Goal: Communication & Community: Answer question/provide support

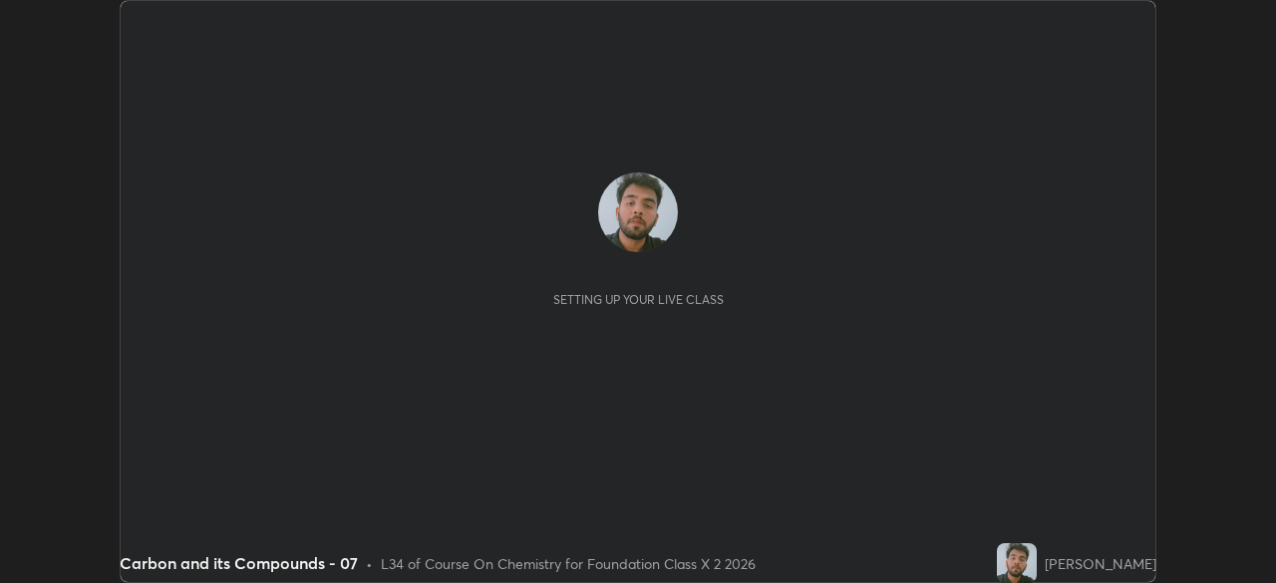
scroll to position [583, 1275]
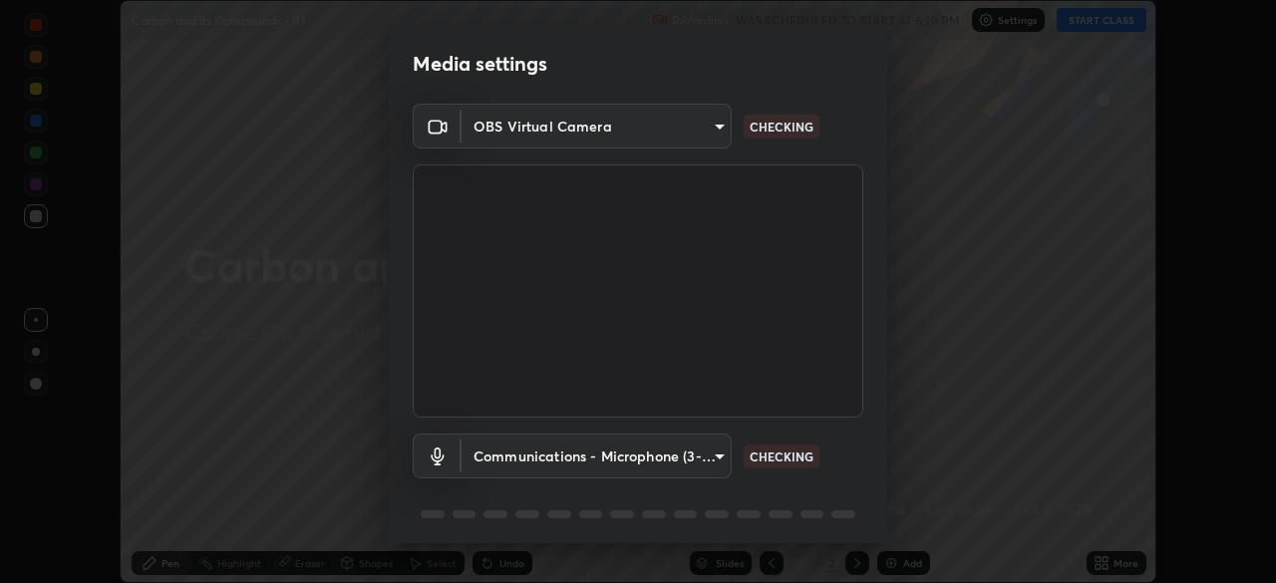
type input "028e6636b9c1bc203e9b8b979946ed412555754adccde9980a10a4eaffcc1ffb"
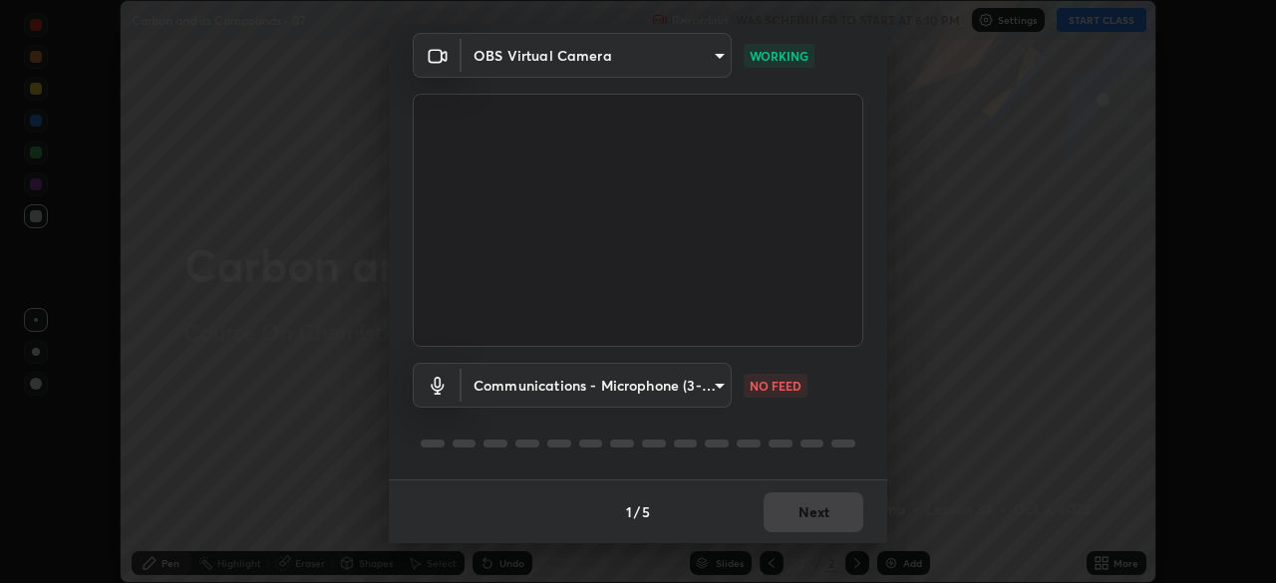
click at [695, 381] on body "Erase all Carbon and its Compounds - 07 Recording WAS SCHEDULED TO START AT 6:1…" at bounding box center [638, 291] width 1276 height 583
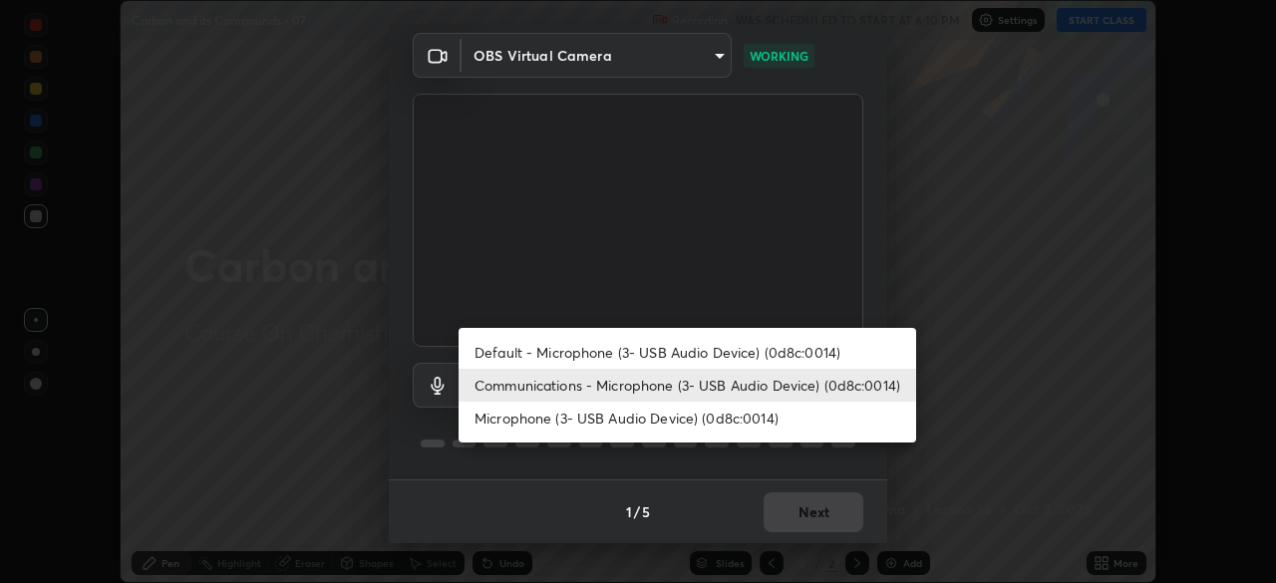
click at [693, 388] on li "Communications - Microphone (3- USB Audio Device) (0d8c:0014)" at bounding box center [688, 385] width 458 height 33
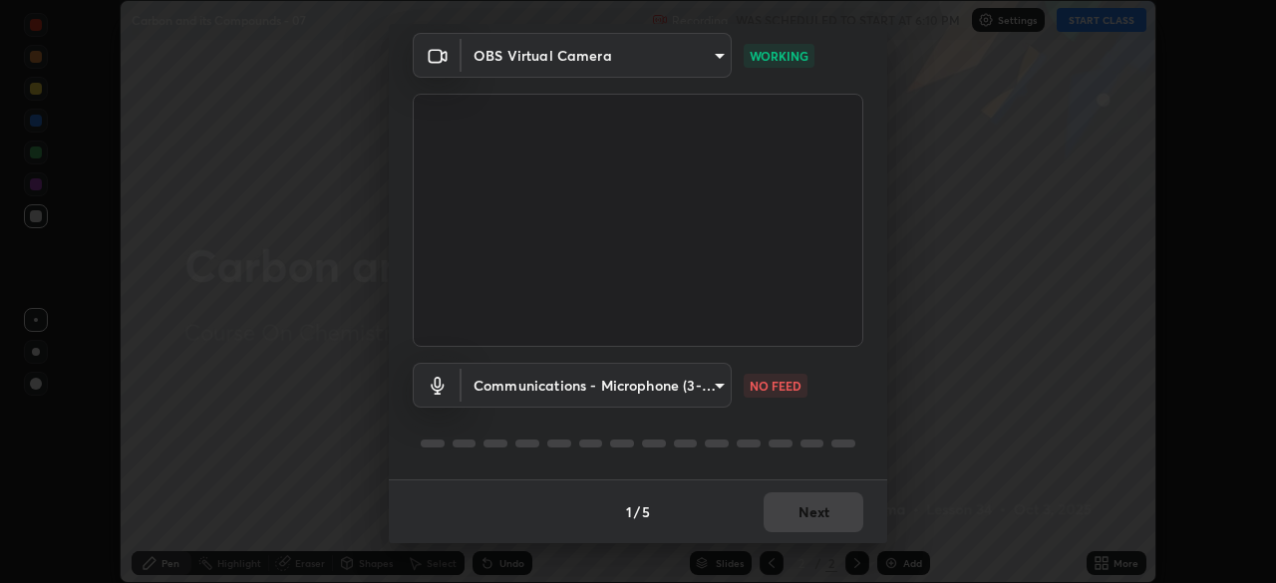
click at [685, 390] on body "Erase all Carbon and its Compounds - 07 Recording WAS SCHEDULED TO START AT 6:1…" at bounding box center [638, 291] width 1276 height 583
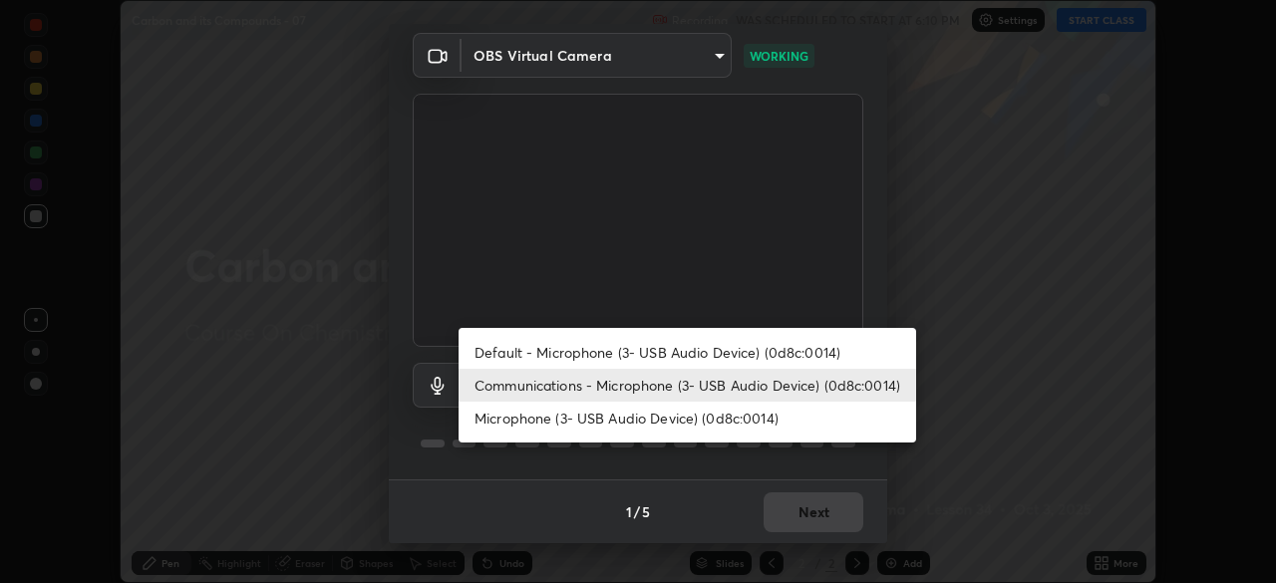
click at [687, 337] on li "Default - Microphone (3- USB Audio Device) (0d8c:0014)" at bounding box center [688, 352] width 458 height 33
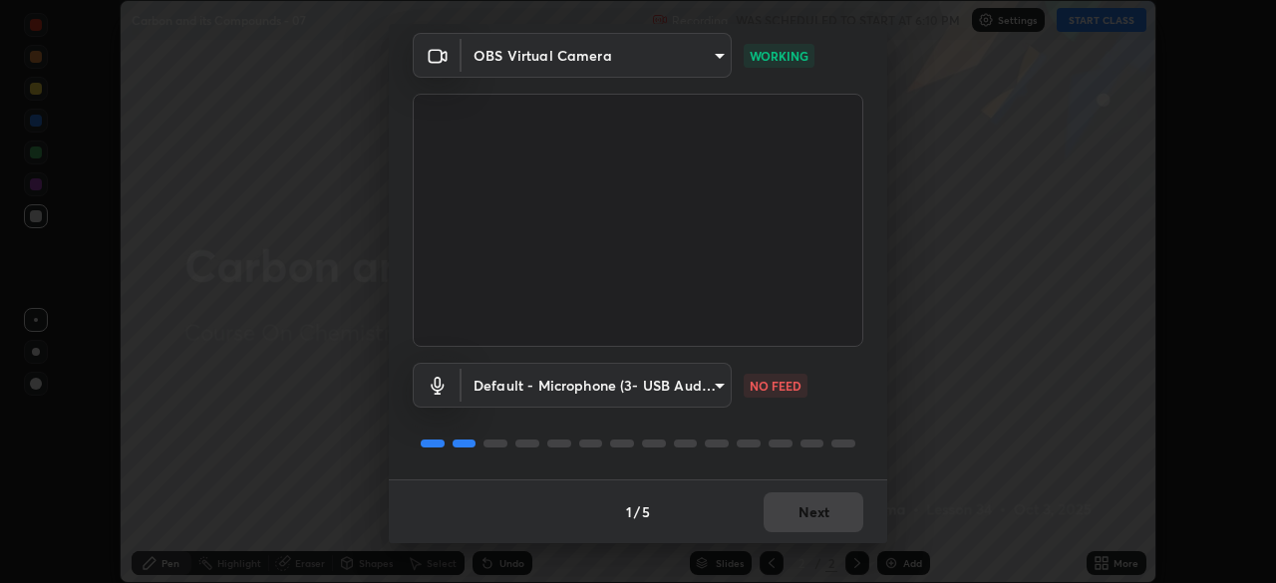
click at [675, 388] on body "Erase all Carbon and its Compounds - 07 Recording WAS SCHEDULED TO START AT 6:1…" at bounding box center [638, 291] width 1276 height 583
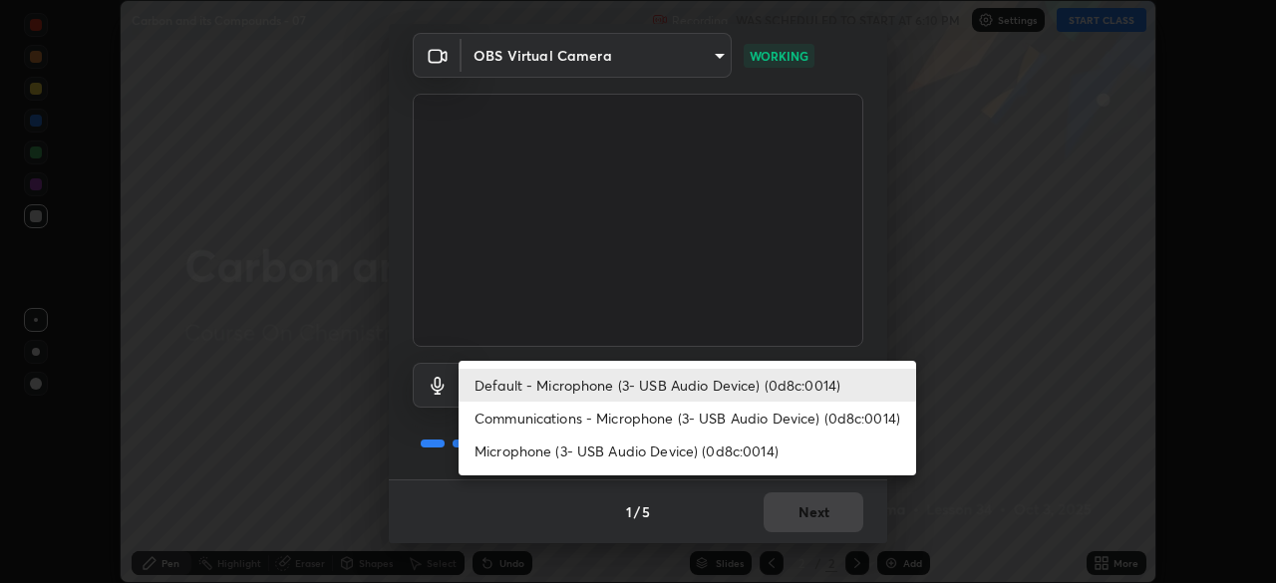
click at [677, 424] on li "Communications - Microphone (3- USB Audio Device) (0d8c:0014)" at bounding box center [688, 418] width 458 height 33
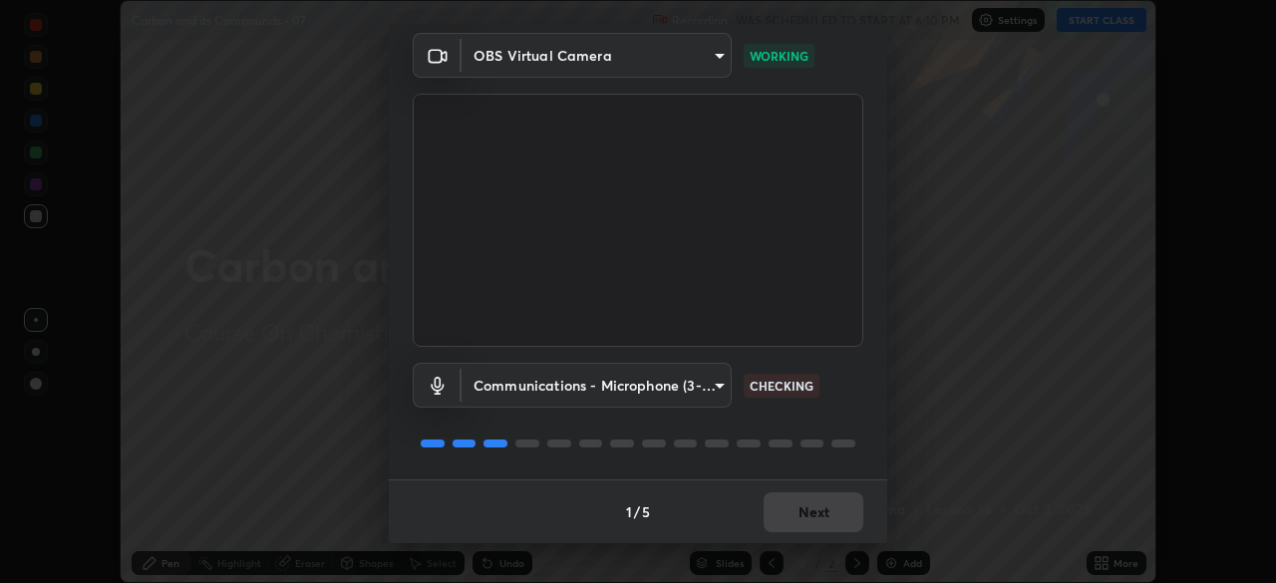
type input "communications"
click at [837, 506] on button "Next" at bounding box center [814, 512] width 100 height 40
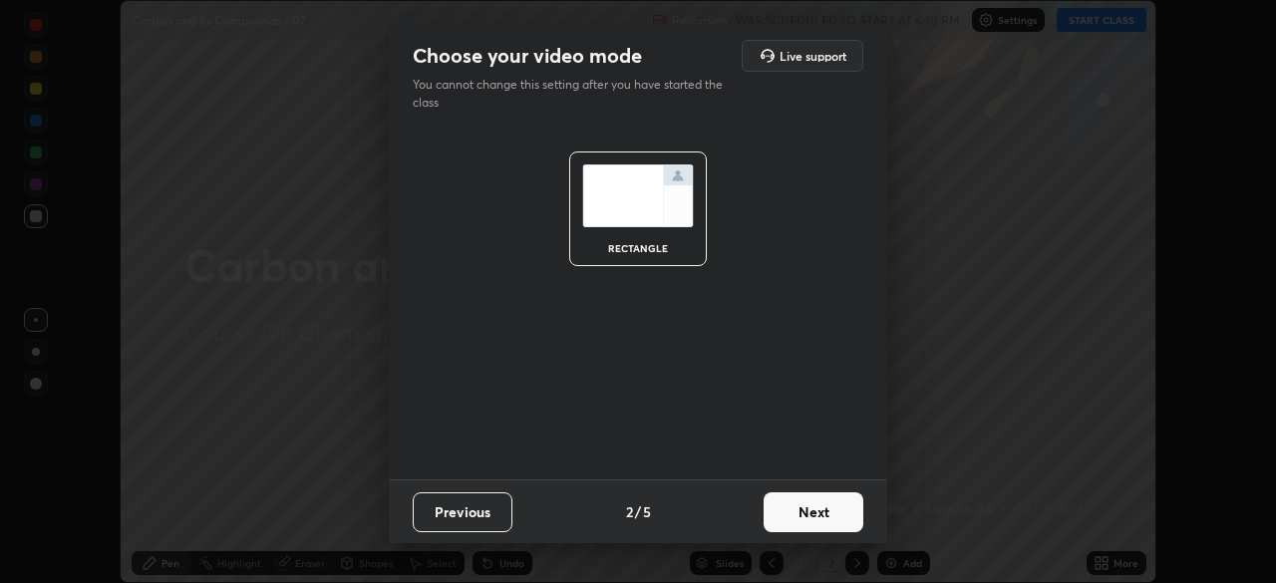
scroll to position [0, 0]
click at [838, 509] on button "Next" at bounding box center [814, 512] width 100 height 40
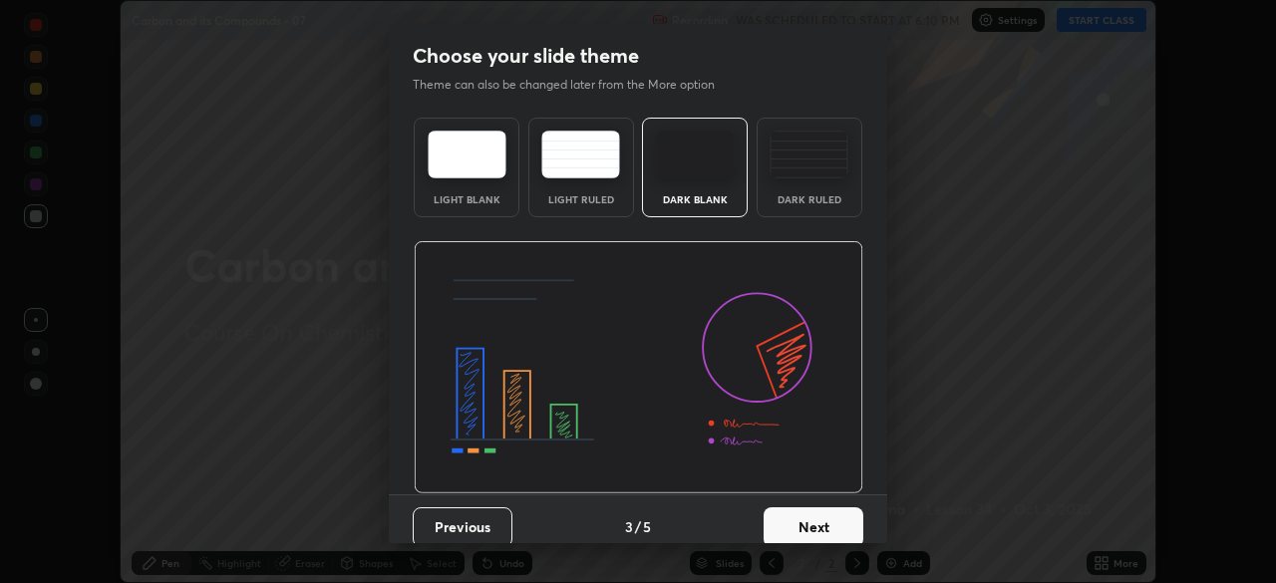
click at [825, 524] on button "Next" at bounding box center [814, 527] width 100 height 40
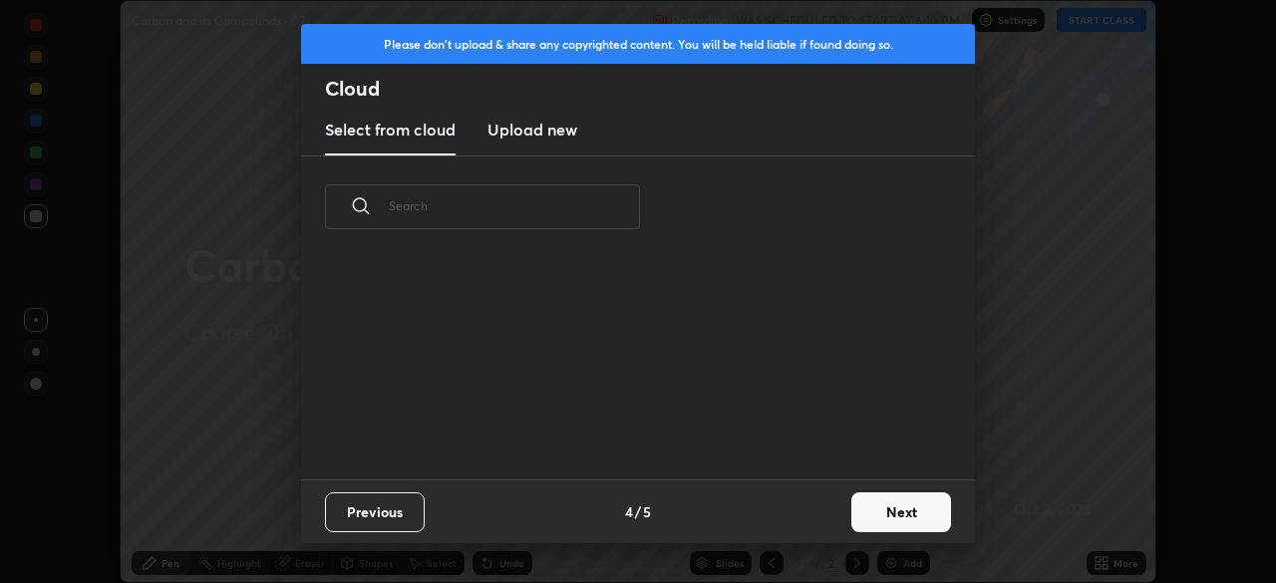
scroll to position [221, 640]
click at [891, 499] on button "Next" at bounding box center [901, 512] width 100 height 40
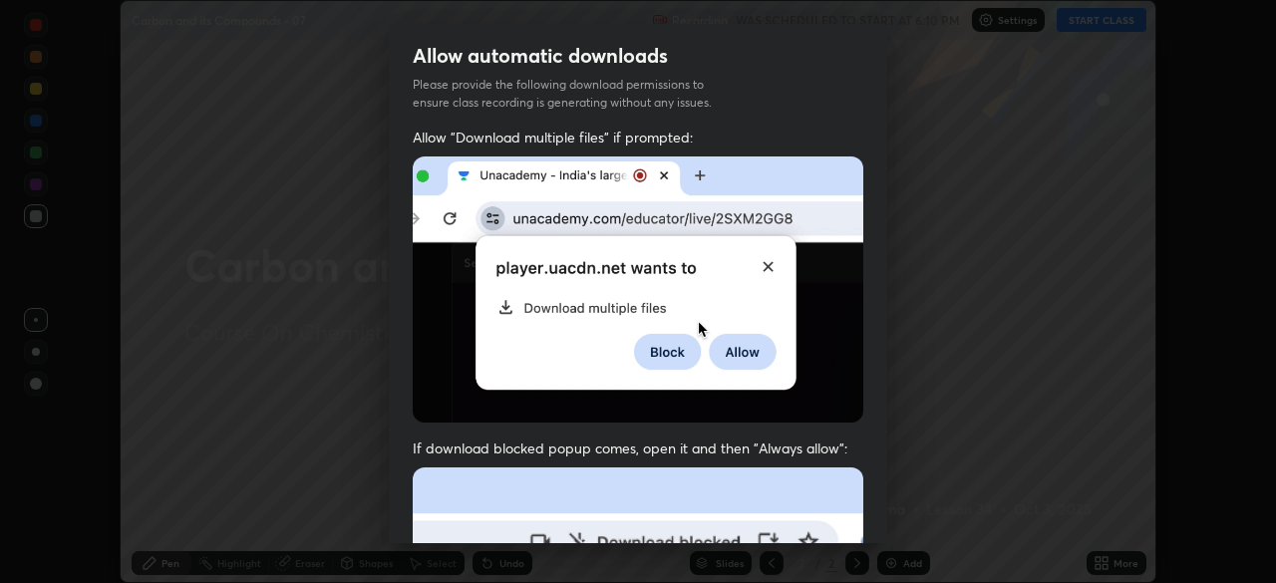
click at [812, 444] on span "If download blocked popup comes, open it and then "Always allow":" at bounding box center [638, 448] width 451 height 19
click at [623, 375] on img at bounding box center [638, 290] width 451 height 266
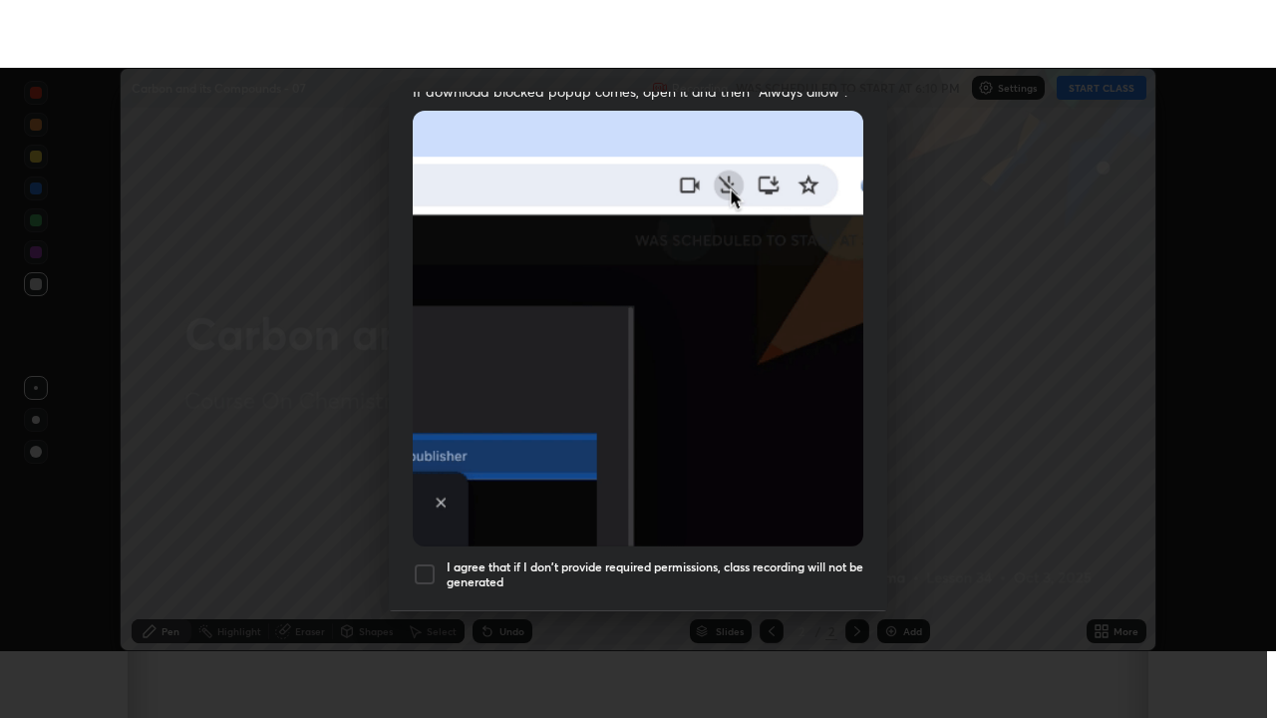
scroll to position [477, 0]
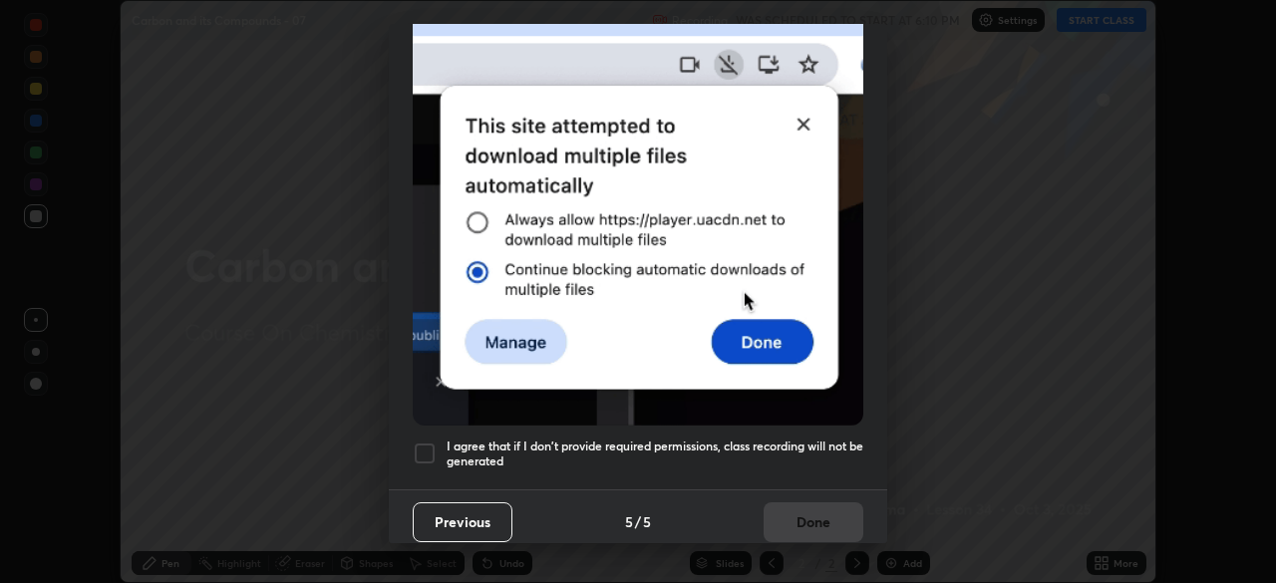
click at [427, 442] on div at bounding box center [425, 454] width 24 height 24
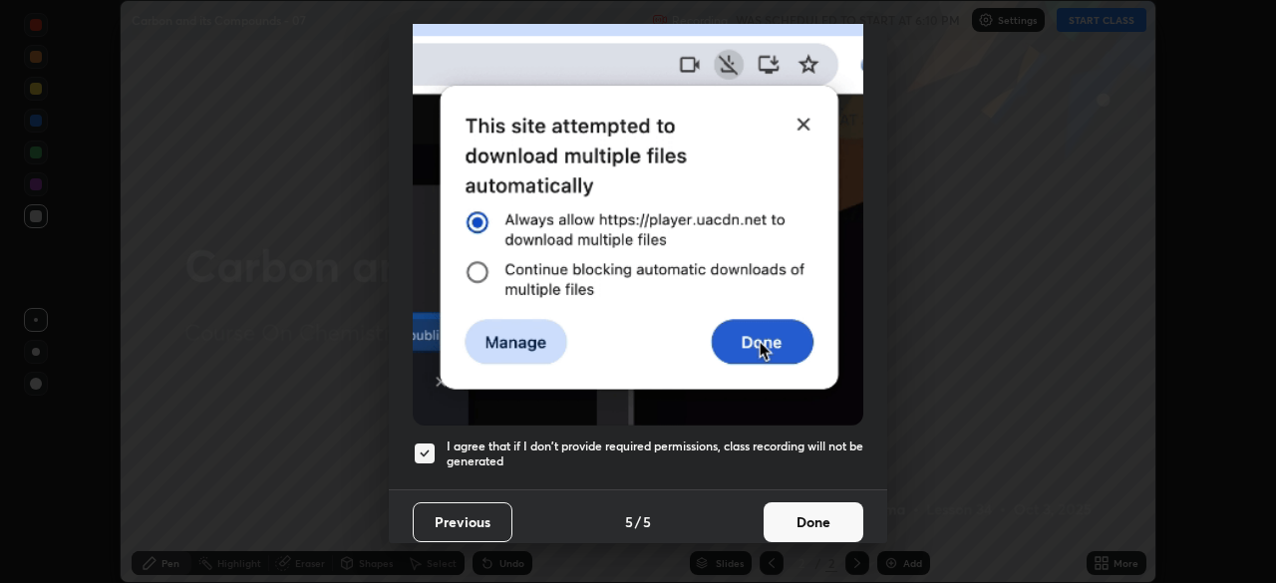
click at [841, 510] on button "Done" at bounding box center [814, 522] width 100 height 40
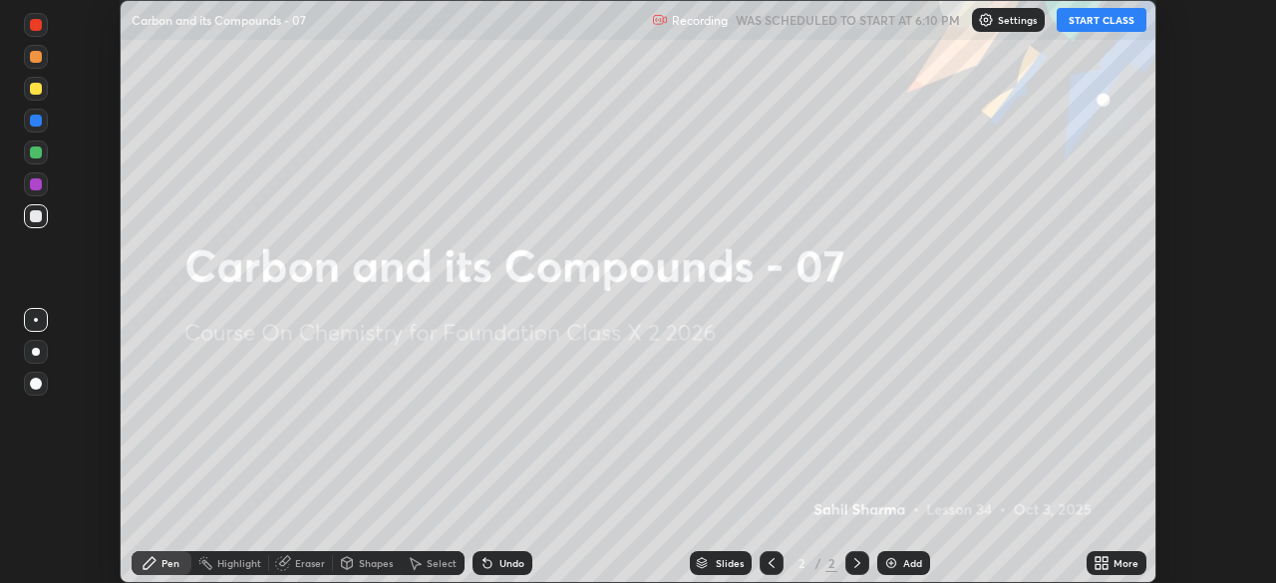
click at [1115, 559] on div "More" at bounding box center [1125, 563] width 25 height 10
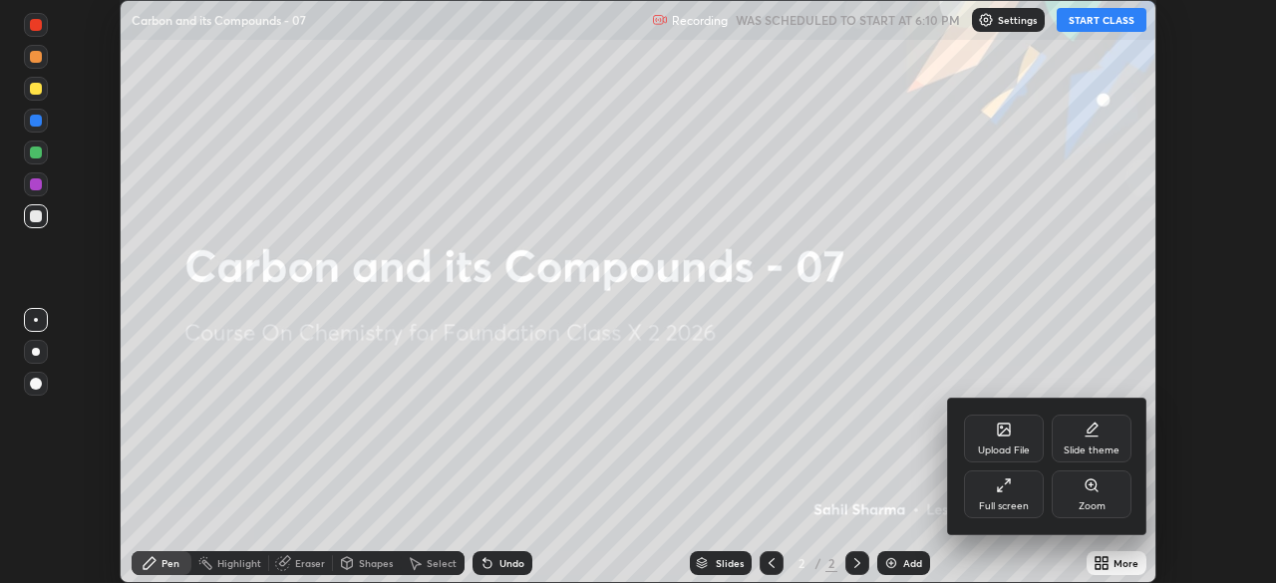
click at [1008, 495] on div "Full screen" at bounding box center [1004, 495] width 80 height 48
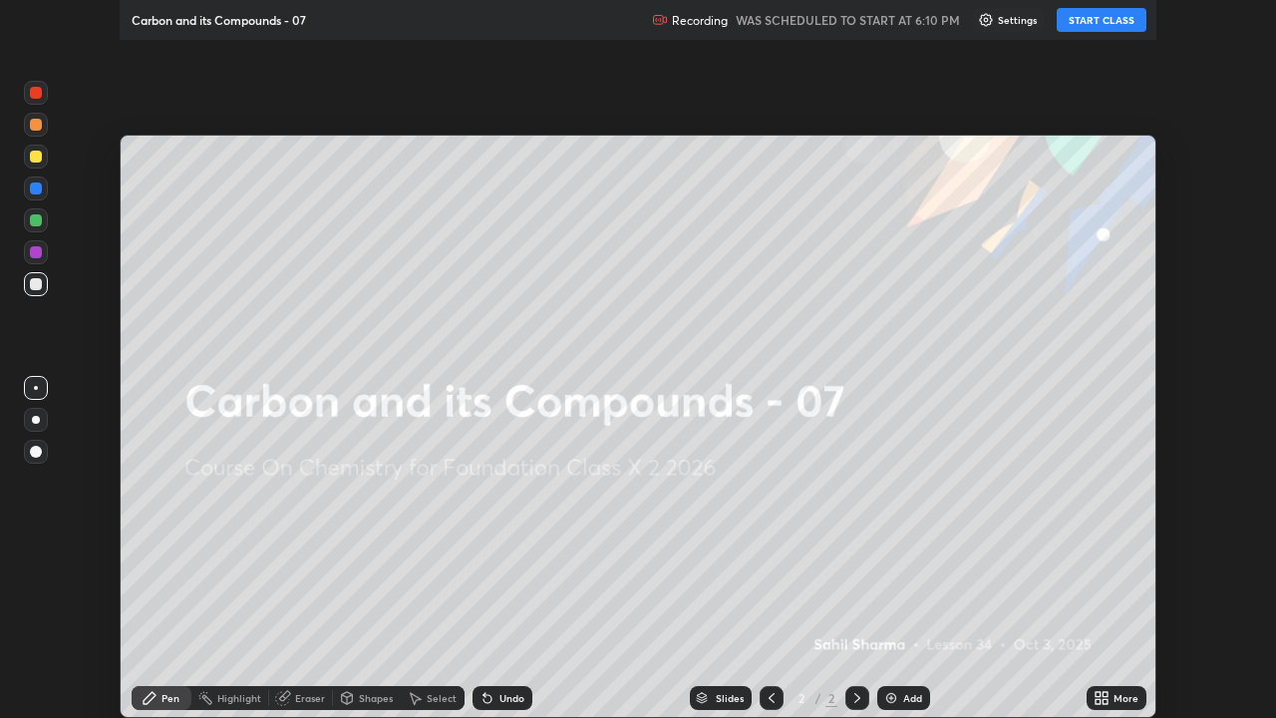
scroll to position [718, 1276]
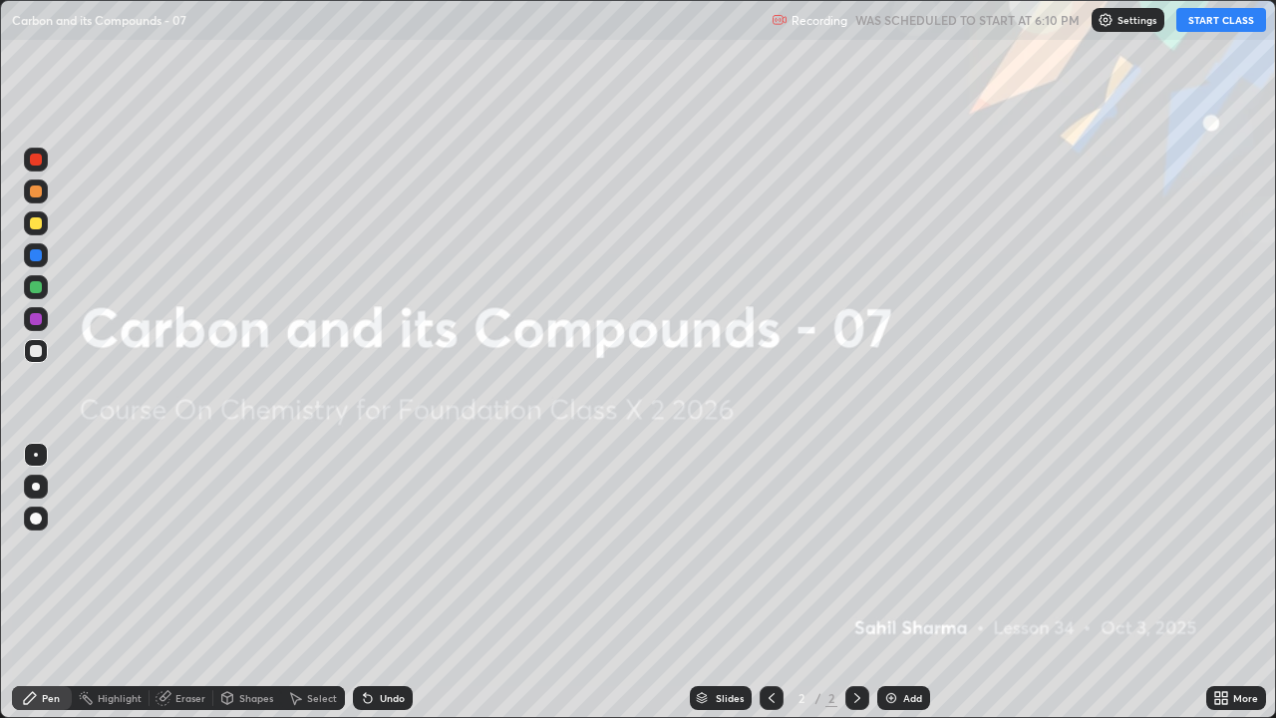
click at [910, 582] on div "Add" at bounding box center [912, 698] width 19 height 10
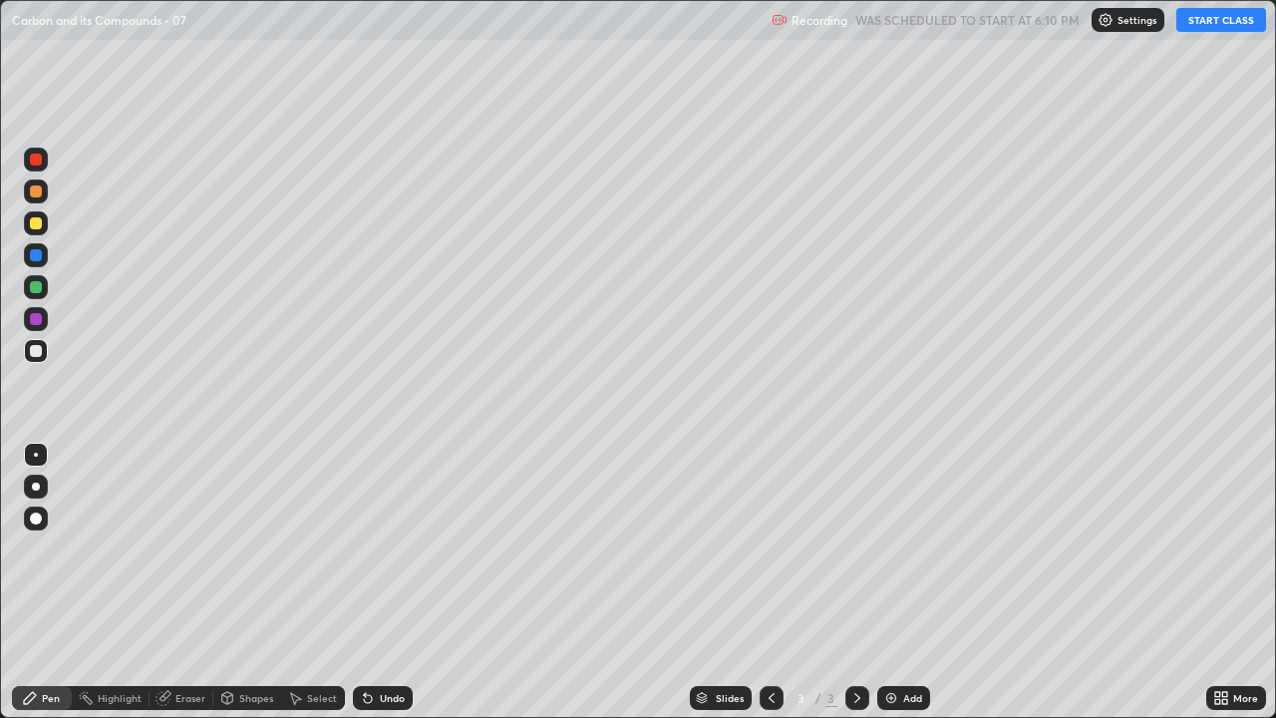
click at [1207, 19] on button "START CLASS" at bounding box center [1221, 20] width 90 height 24
click at [41, 509] on div at bounding box center [36, 518] width 24 height 24
click at [35, 220] on div at bounding box center [36, 223] width 12 height 12
click at [49, 582] on div "Pen" at bounding box center [51, 698] width 18 height 10
click at [43, 350] on div at bounding box center [36, 351] width 24 height 24
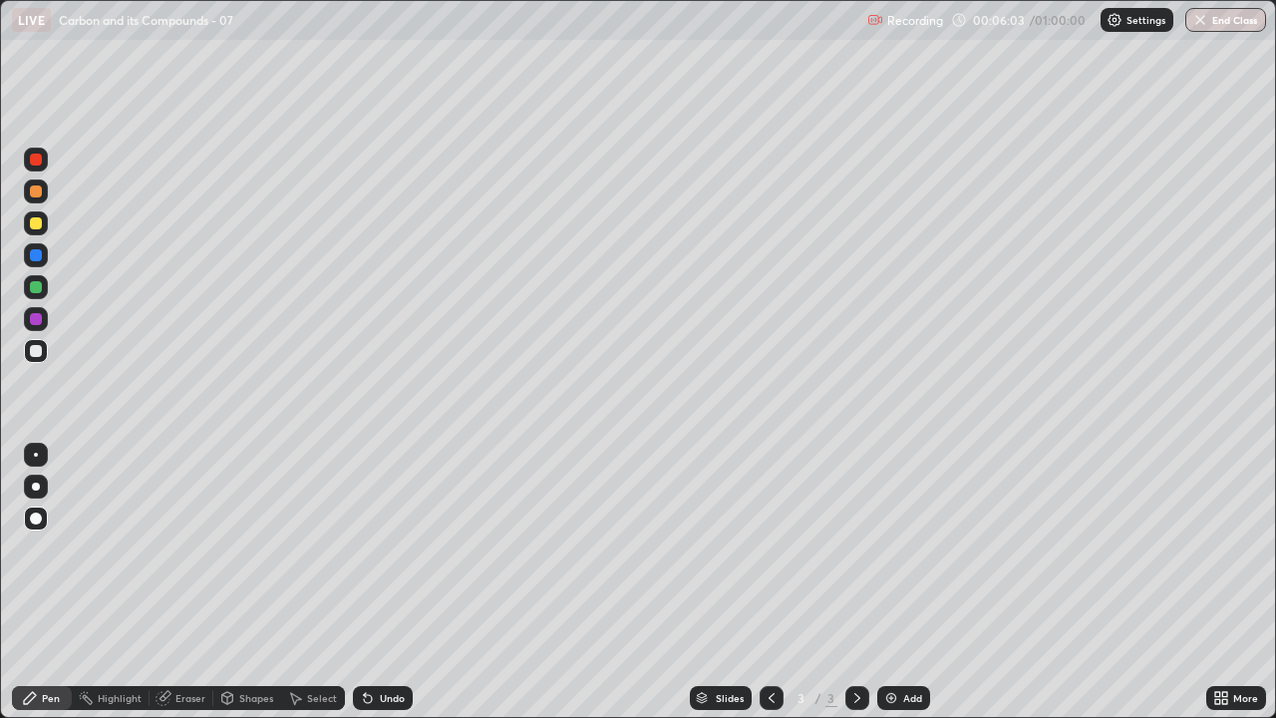
click at [39, 216] on div at bounding box center [36, 223] width 24 height 24
click at [39, 349] on div at bounding box center [36, 351] width 12 height 12
click at [918, 582] on div "Add" at bounding box center [912, 698] width 19 height 10
click at [779, 582] on div at bounding box center [772, 698] width 24 height 24
click at [855, 582] on icon at bounding box center [857, 698] width 16 height 16
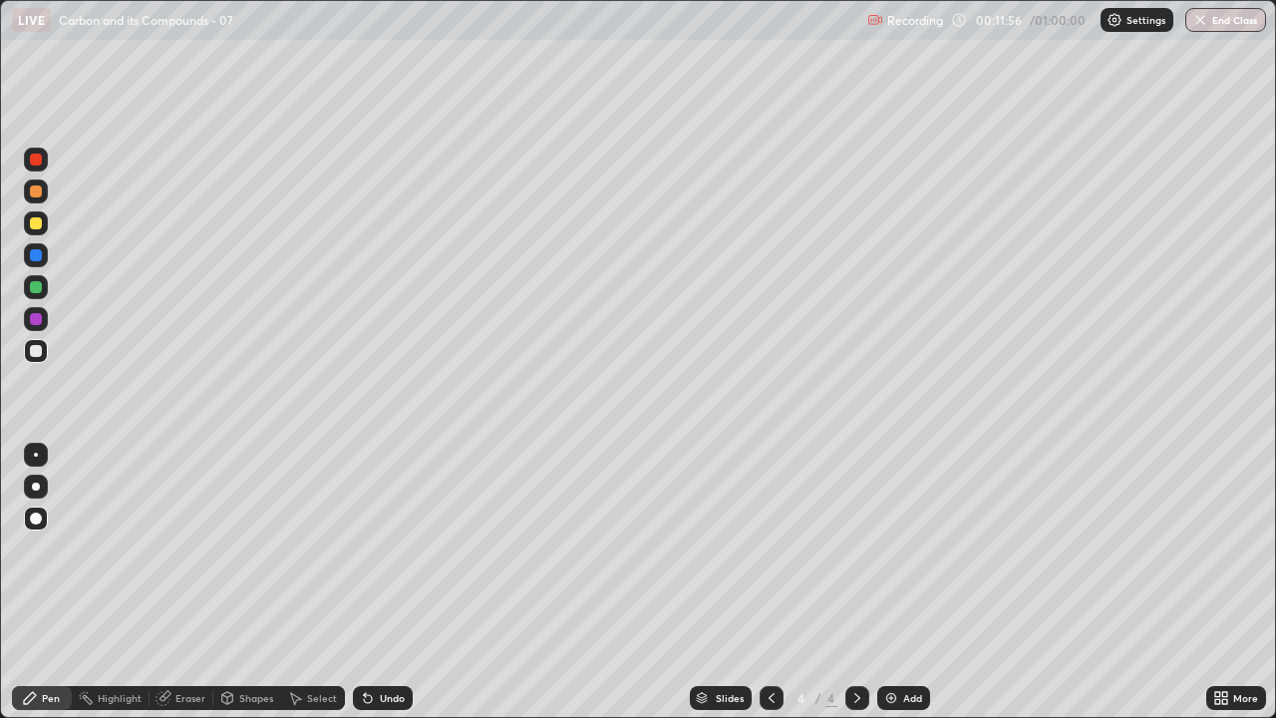
click at [33, 217] on div at bounding box center [36, 223] width 12 height 12
click at [0, 515] on div "Setting up your live class" at bounding box center [638, 359] width 1276 height 718
click at [39, 338] on div at bounding box center [36, 351] width 24 height 32
click at [892, 582] on div "Add" at bounding box center [903, 698] width 53 height 24
click at [316, 582] on div "Select" at bounding box center [322, 698] width 30 height 10
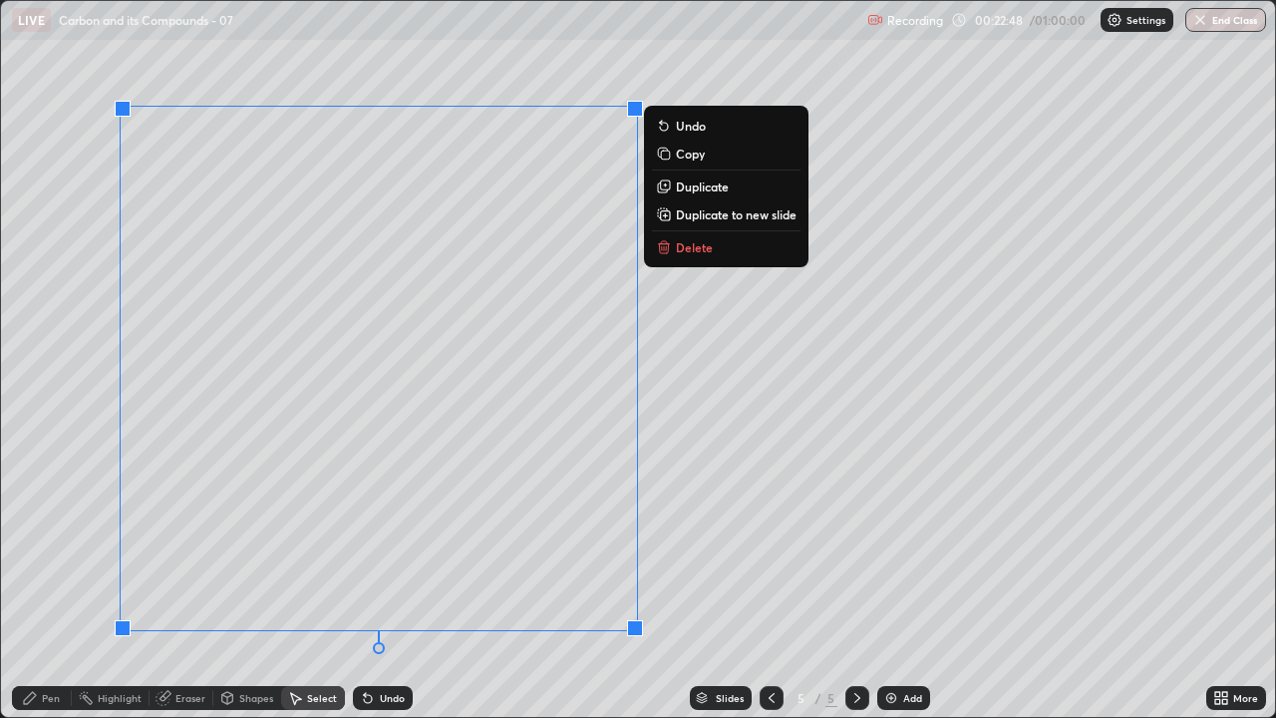
click at [684, 247] on p "Delete" at bounding box center [694, 247] width 37 height 16
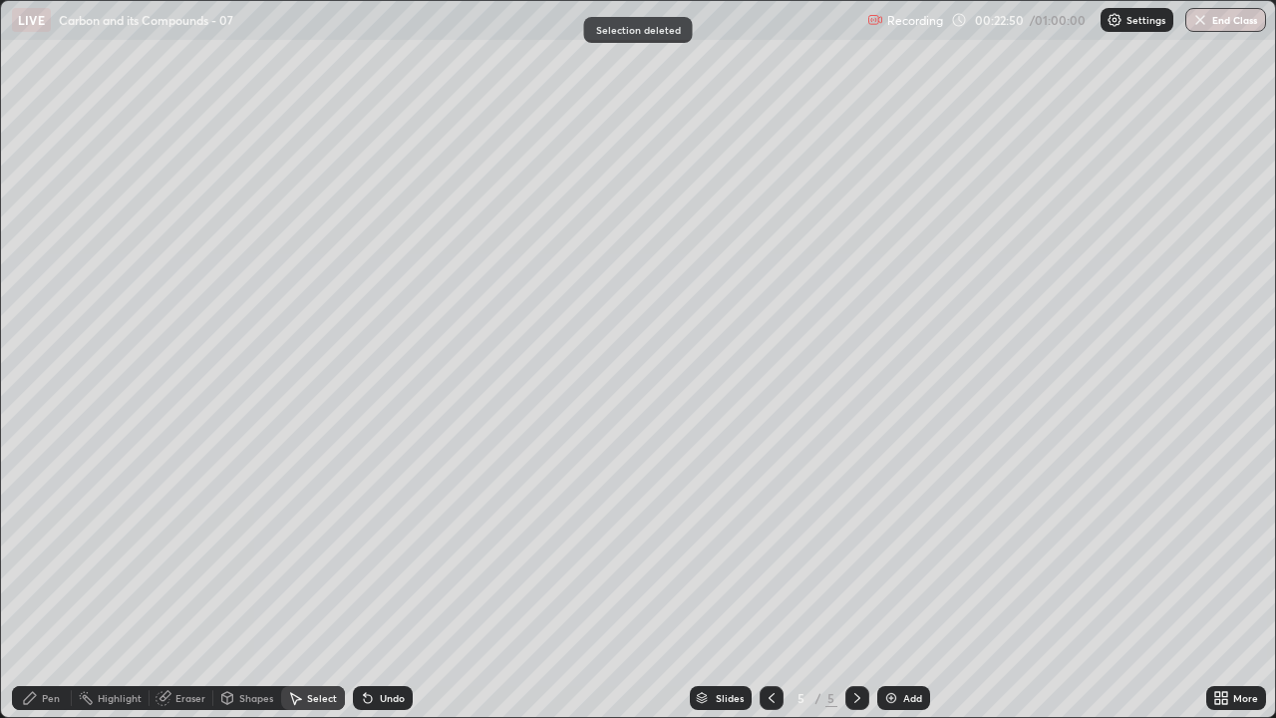
click at [47, 582] on div "Pen" at bounding box center [51, 698] width 18 height 10
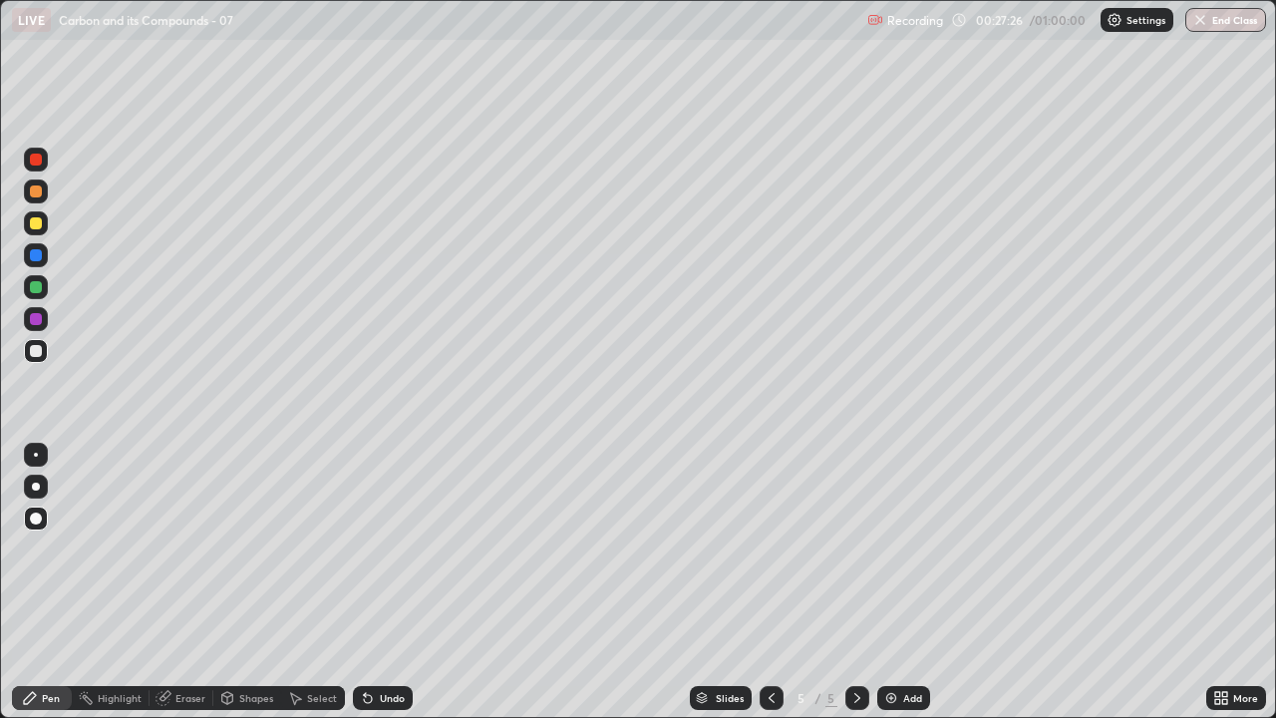
click at [193, 582] on div "Eraser" at bounding box center [190, 698] width 30 height 10
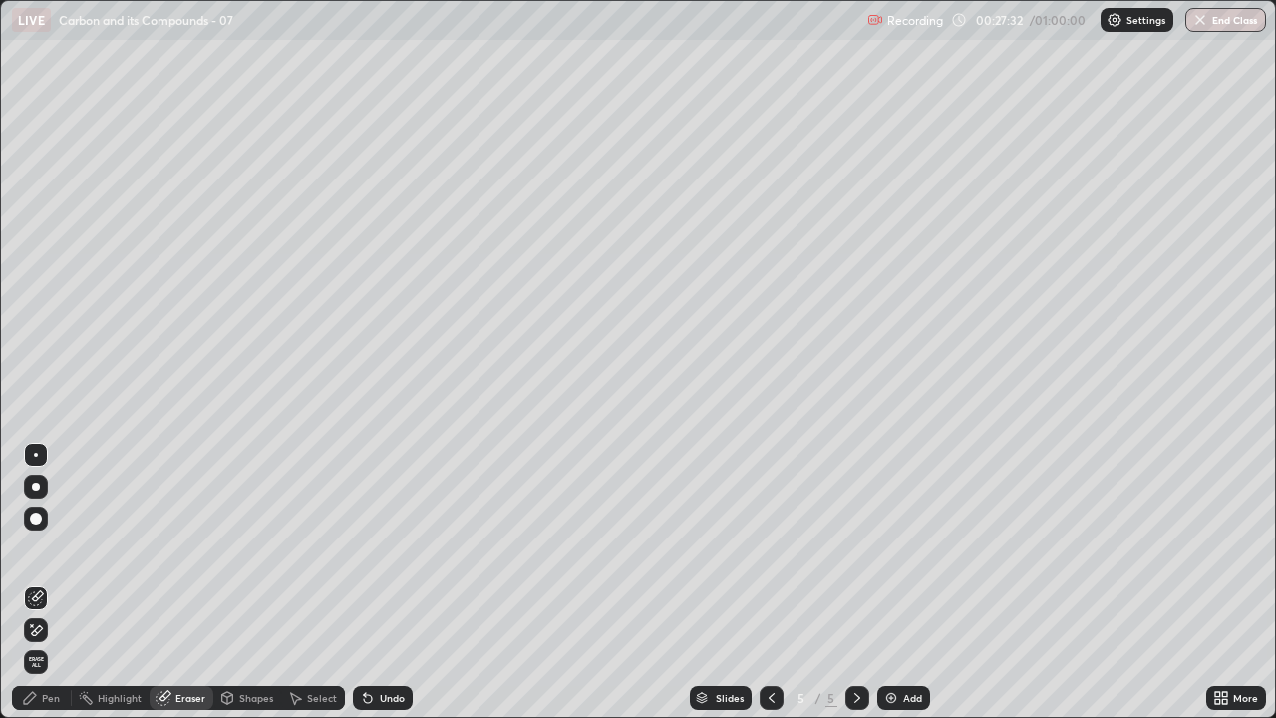
click at [46, 582] on div "Pen" at bounding box center [42, 698] width 60 height 24
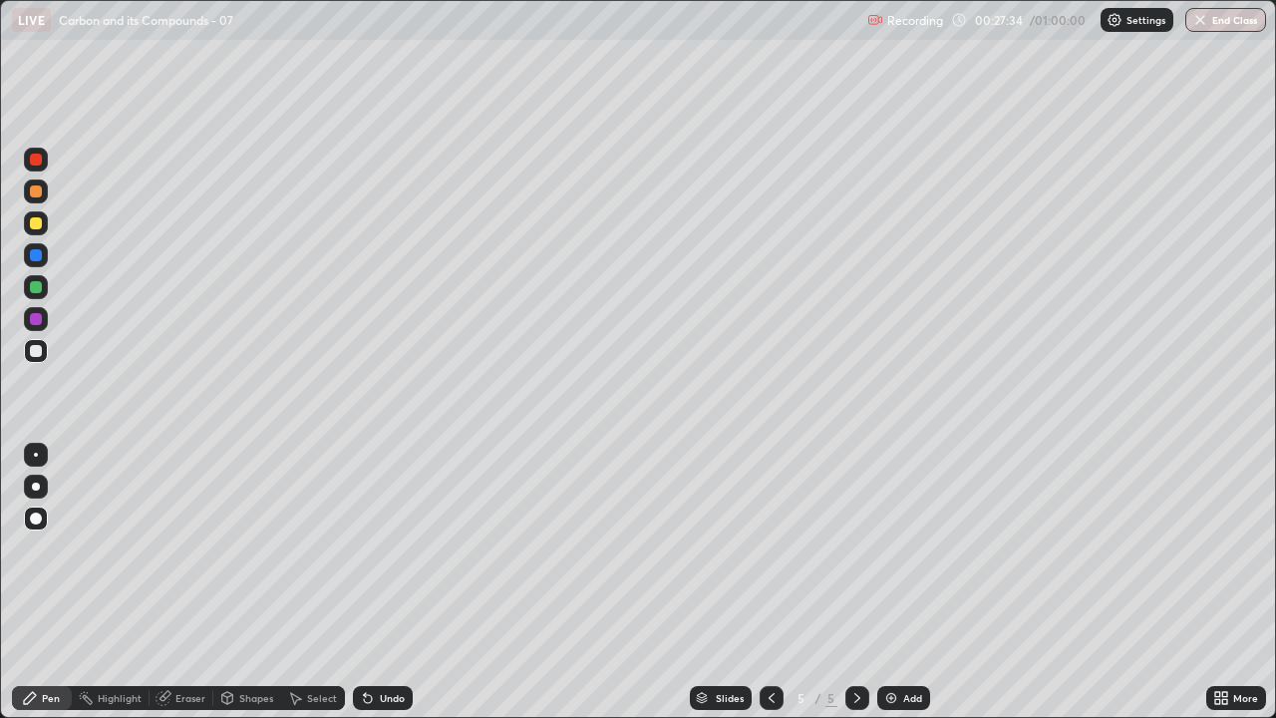
click at [35, 218] on div at bounding box center [36, 223] width 12 height 12
click at [187, 582] on div "Eraser" at bounding box center [190, 698] width 30 height 10
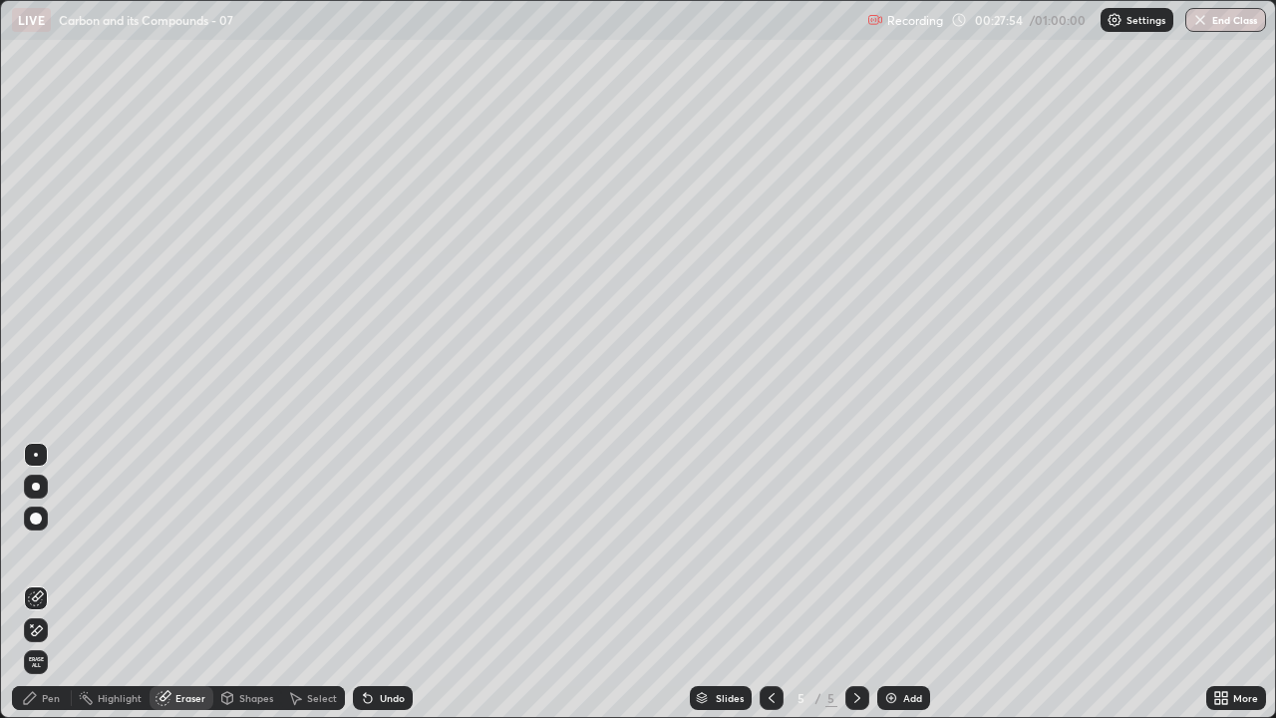
click at [49, 582] on div "Pen" at bounding box center [51, 698] width 18 height 10
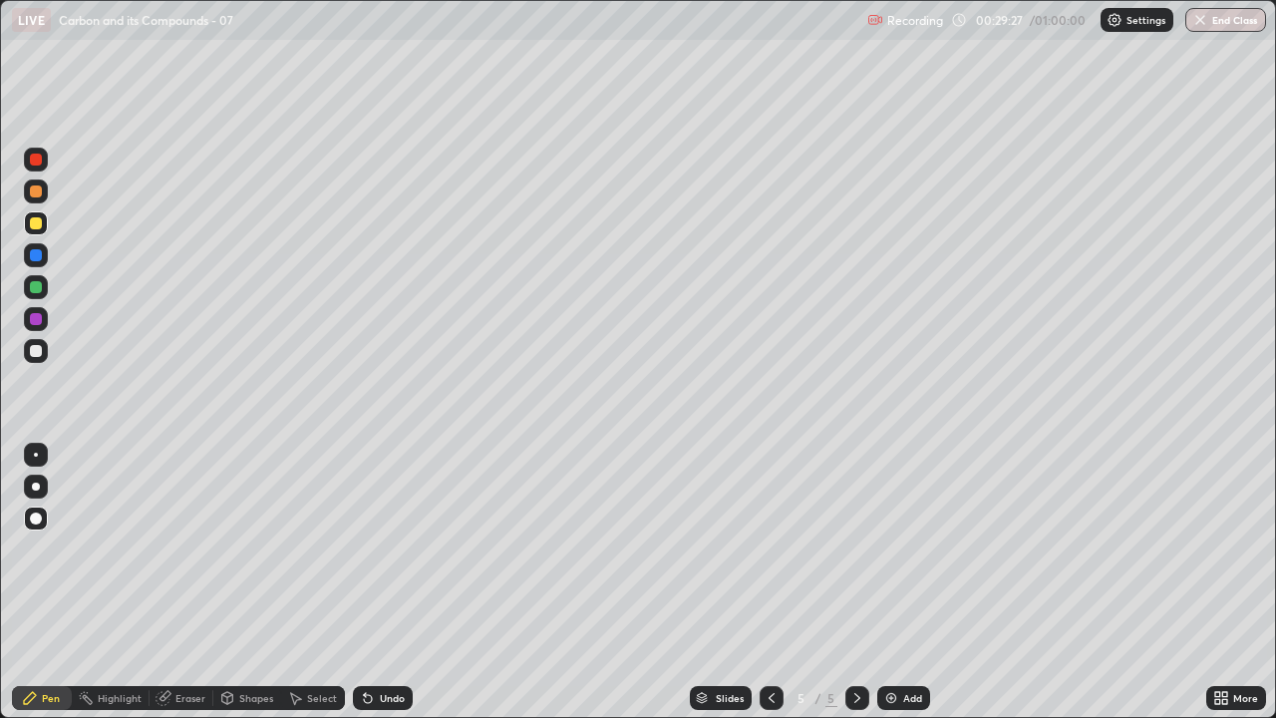
click at [905, 582] on div "Add" at bounding box center [912, 698] width 19 height 10
click at [921, 582] on div "Add" at bounding box center [903, 698] width 53 height 24
click at [898, 582] on div "Add" at bounding box center [903, 698] width 53 height 24
click at [37, 347] on div at bounding box center [36, 351] width 12 height 12
click at [914, 582] on div "Add" at bounding box center [912, 698] width 19 height 10
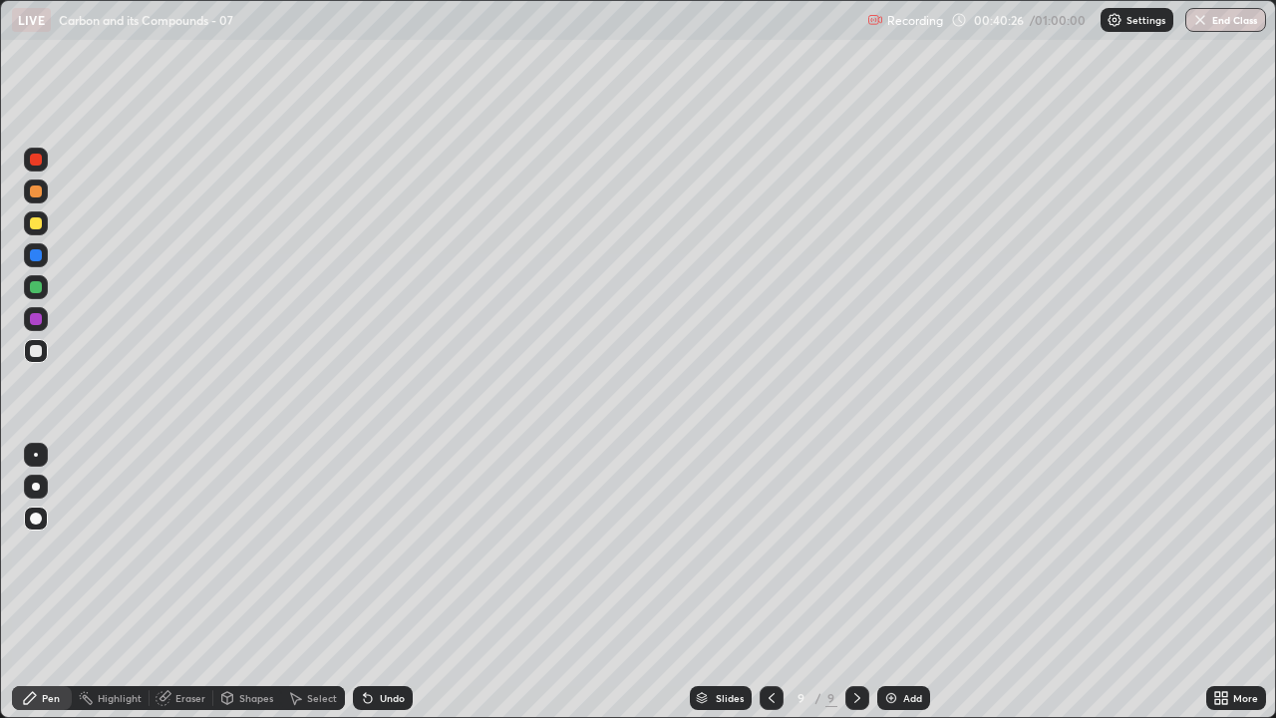
click at [41, 340] on div at bounding box center [36, 351] width 24 height 24
click at [899, 582] on div "Add" at bounding box center [903, 698] width 53 height 24
click at [34, 220] on div at bounding box center [36, 223] width 12 height 12
click at [183, 582] on div "Eraser" at bounding box center [182, 698] width 64 height 24
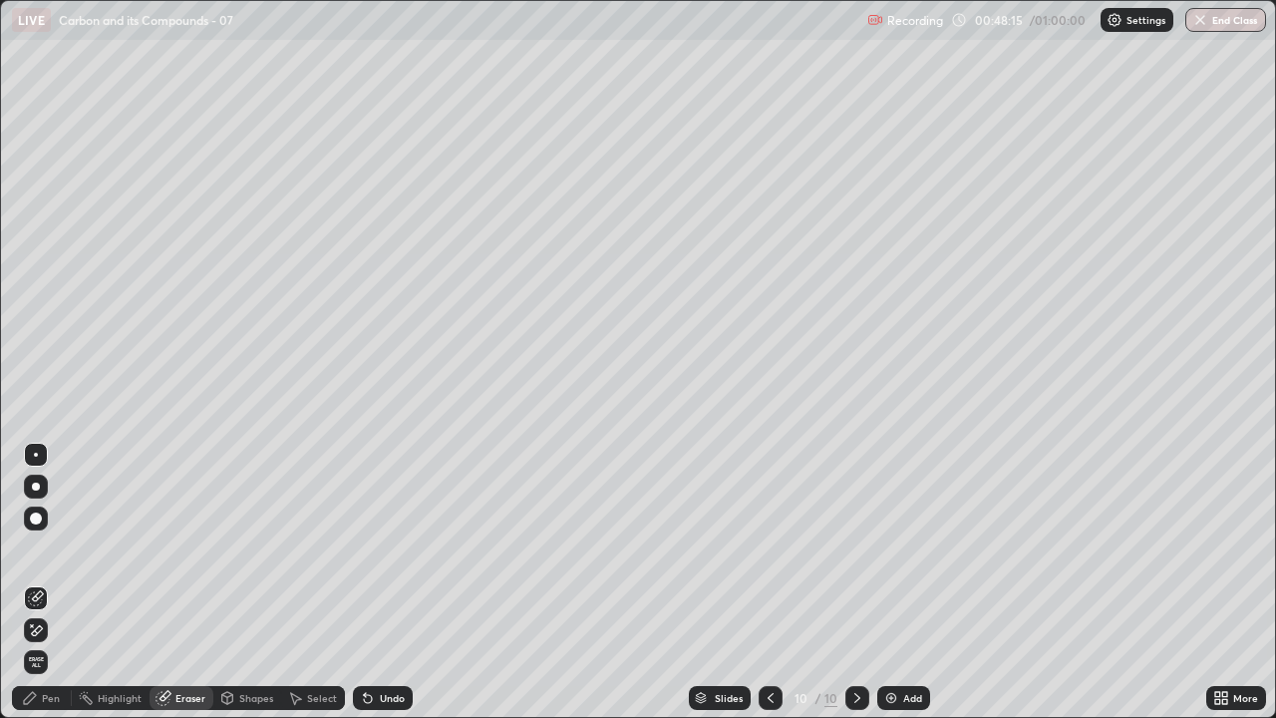
click at [51, 582] on div "Pen" at bounding box center [51, 698] width 18 height 10
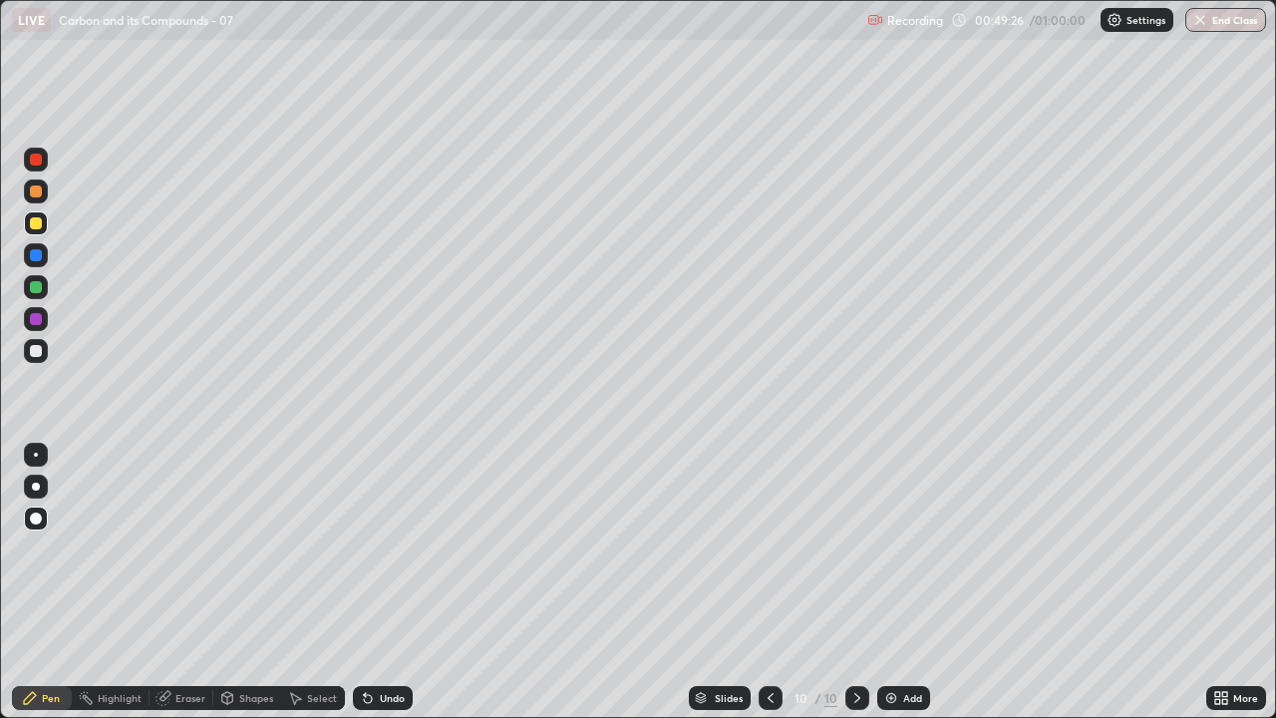
click at [892, 582] on img at bounding box center [891, 698] width 16 height 16
click at [1216, 11] on button "End Class" at bounding box center [1225, 20] width 81 height 24
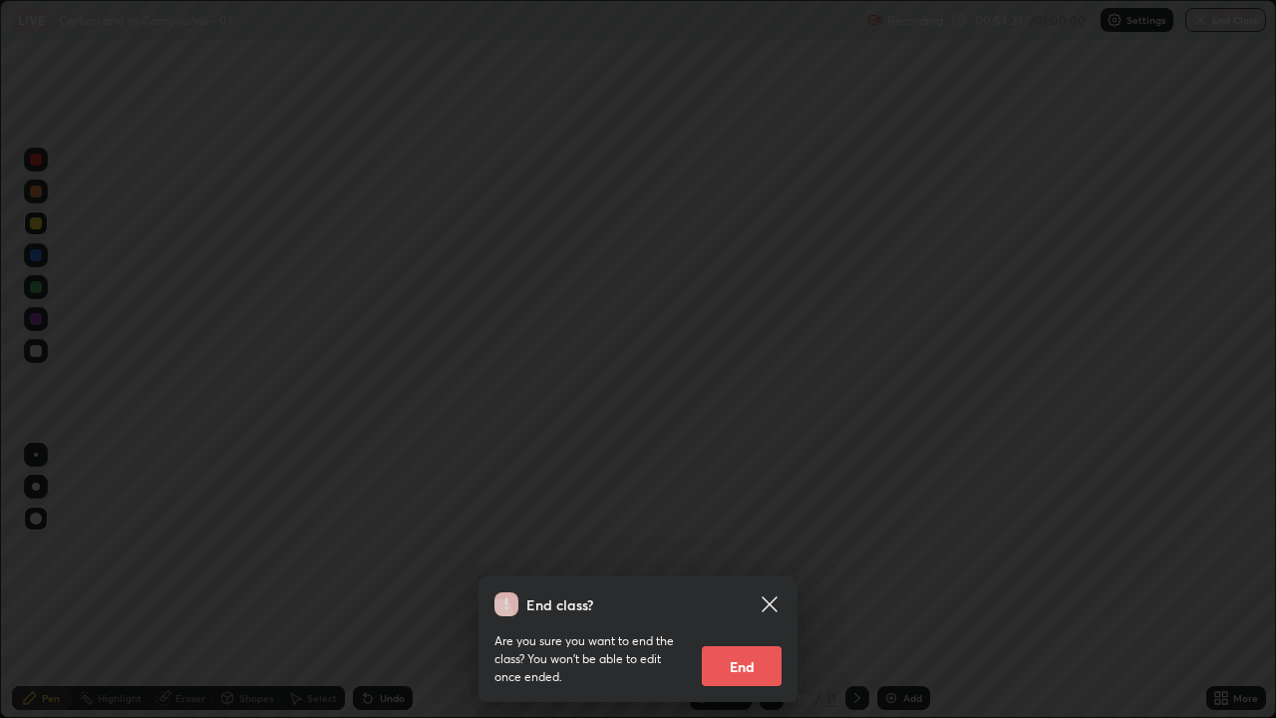
click at [744, 582] on button "End" at bounding box center [742, 666] width 80 height 40
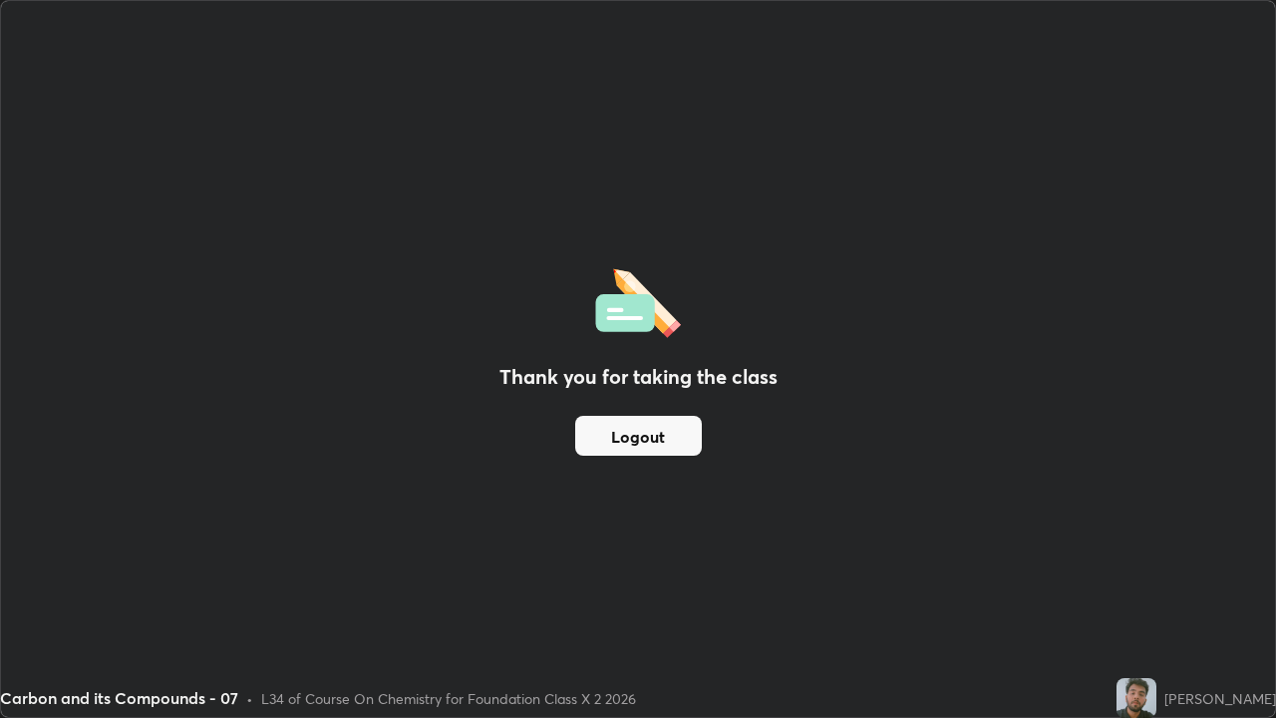
click at [651, 424] on button "Logout" at bounding box center [638, 436] width 127 height 40
